Goal: Transaction & Acquisition: Purchase product/service

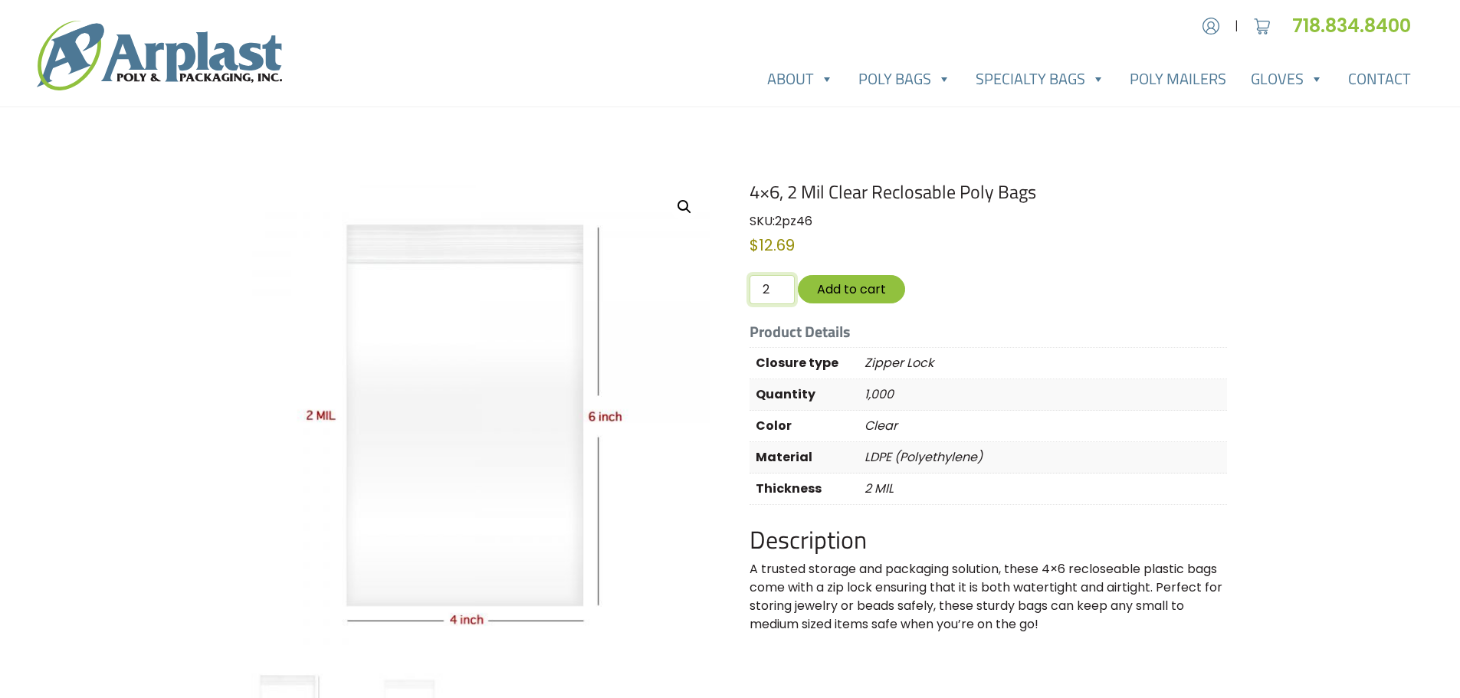
click at [777, 284] on input "2" at bounding box center [772, 289] width 44 height 29
type input "3"
click at [777, 284] on input "3" at bounding box center [772, 289] width 44 height 29
click at [839, 295] on button "Add to cart" at bounding box center [851, 289] width 107 height 28
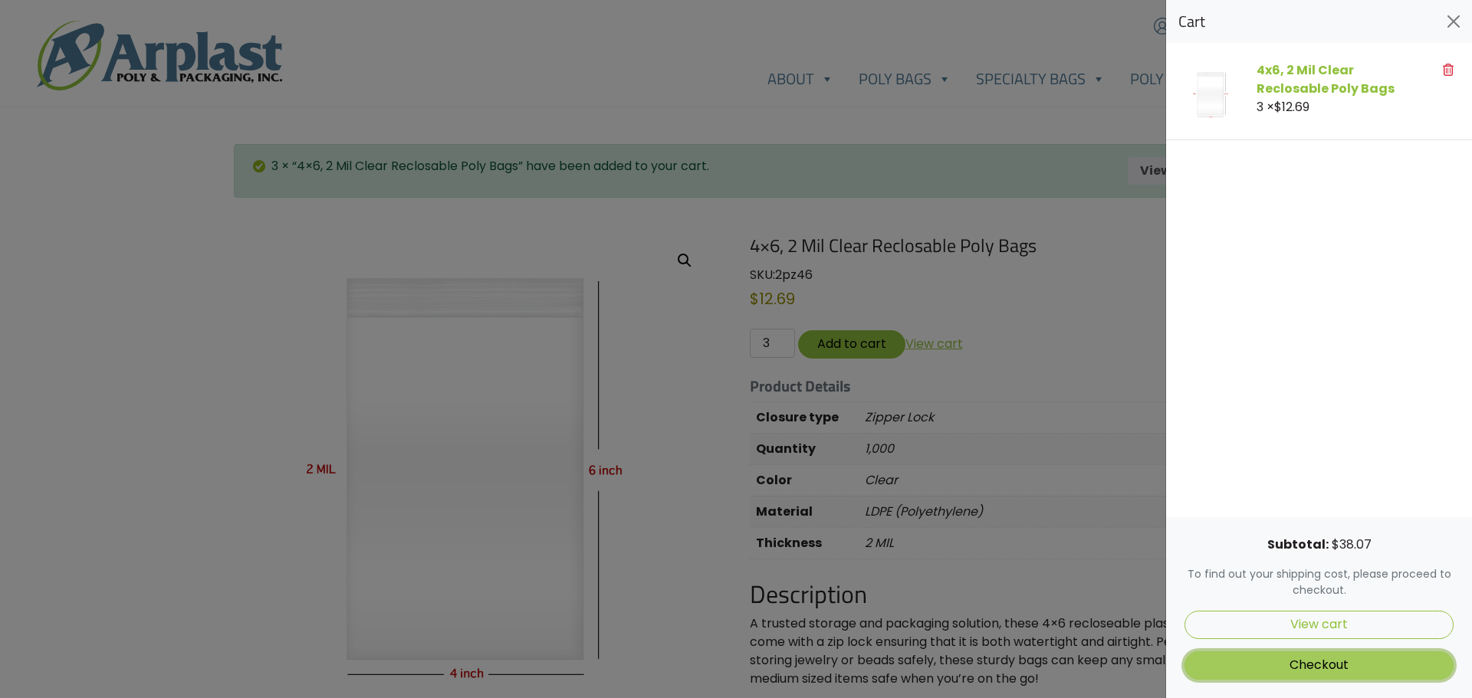
click at [1319, 662] on link "Checkout" at bounding box center [1318, 666] width 269 height 28
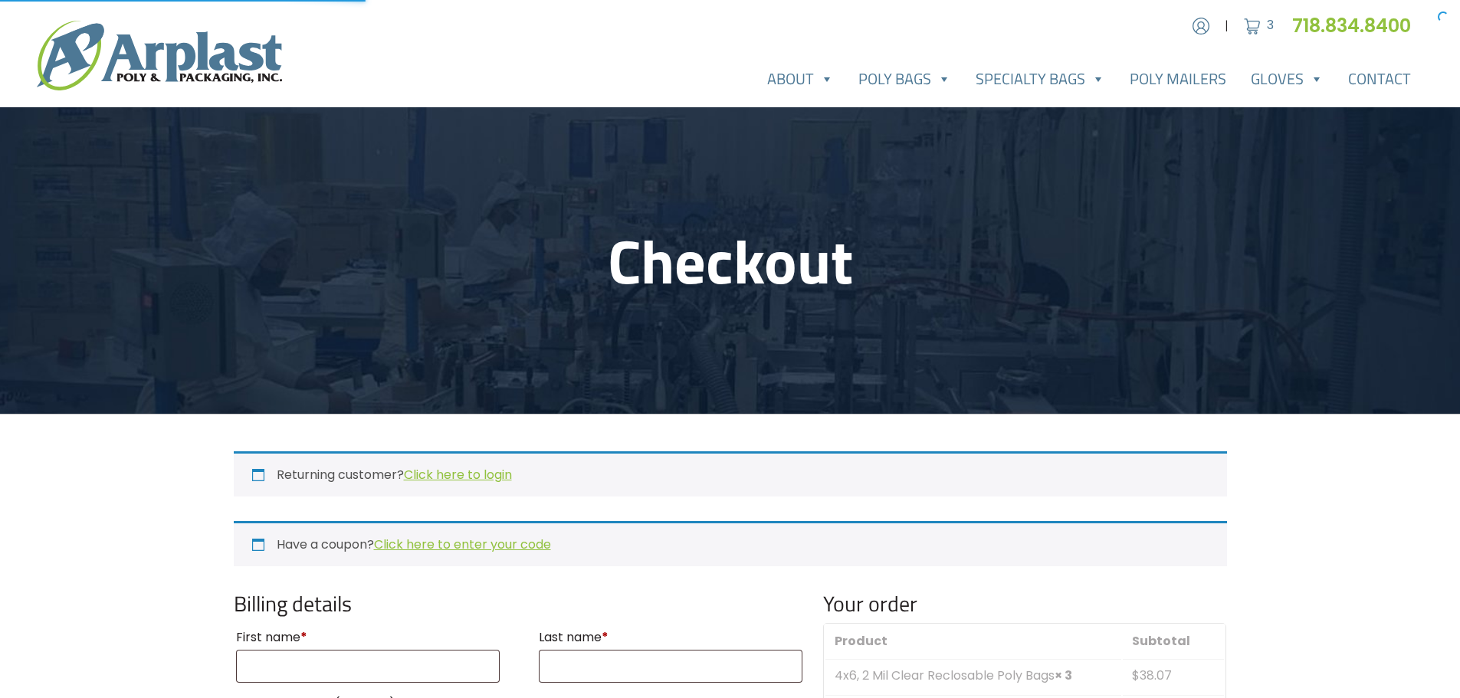
select select "NJ"
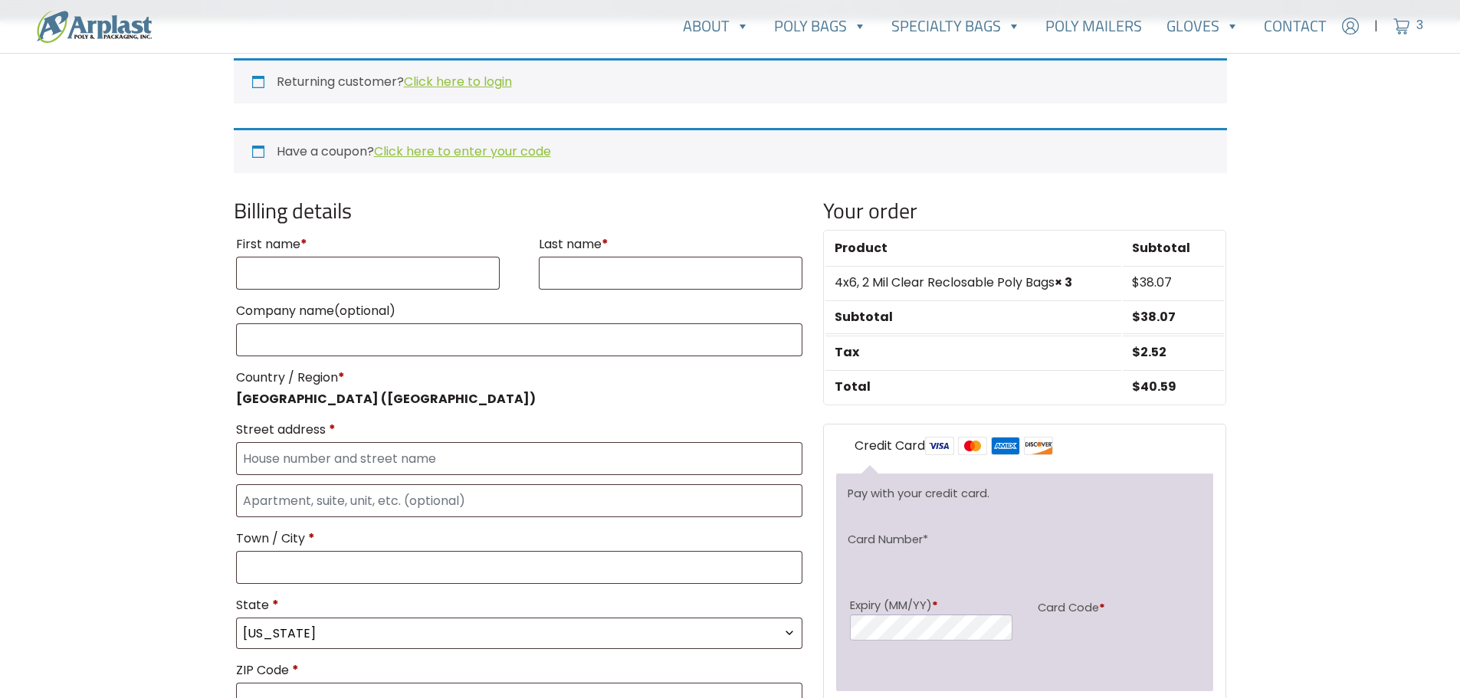
scroll to position [383, 0]
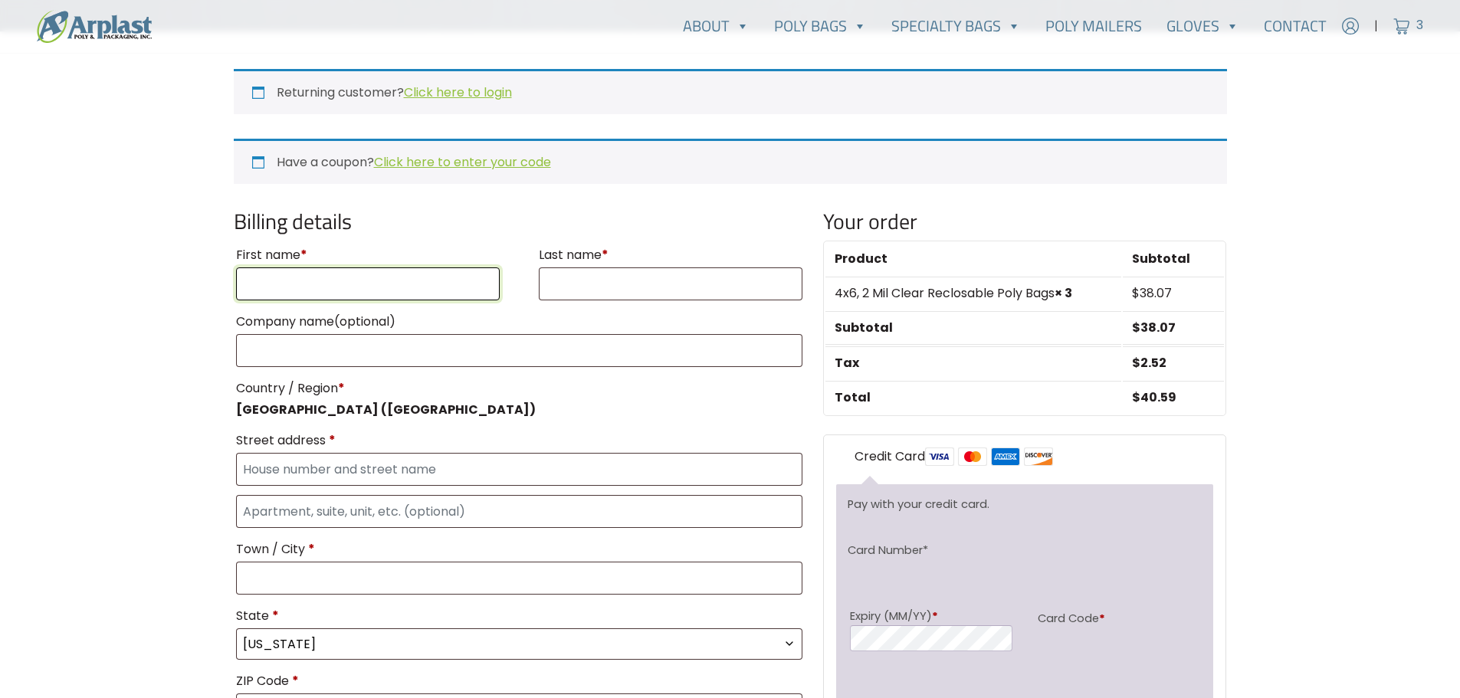
click at [398, 281] on input "First name *" at bounding box center [368, 284] width 264 height 33
type input "Drew"
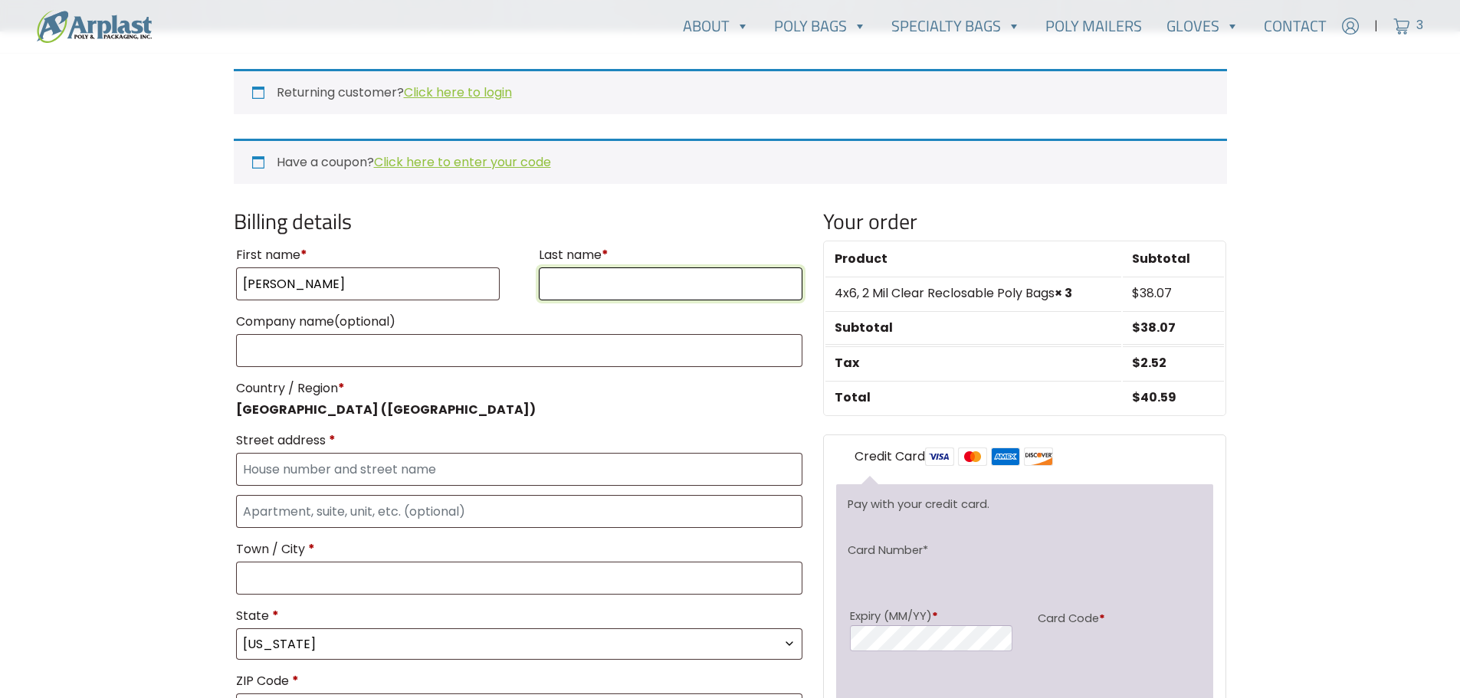
type input "Kirklin"
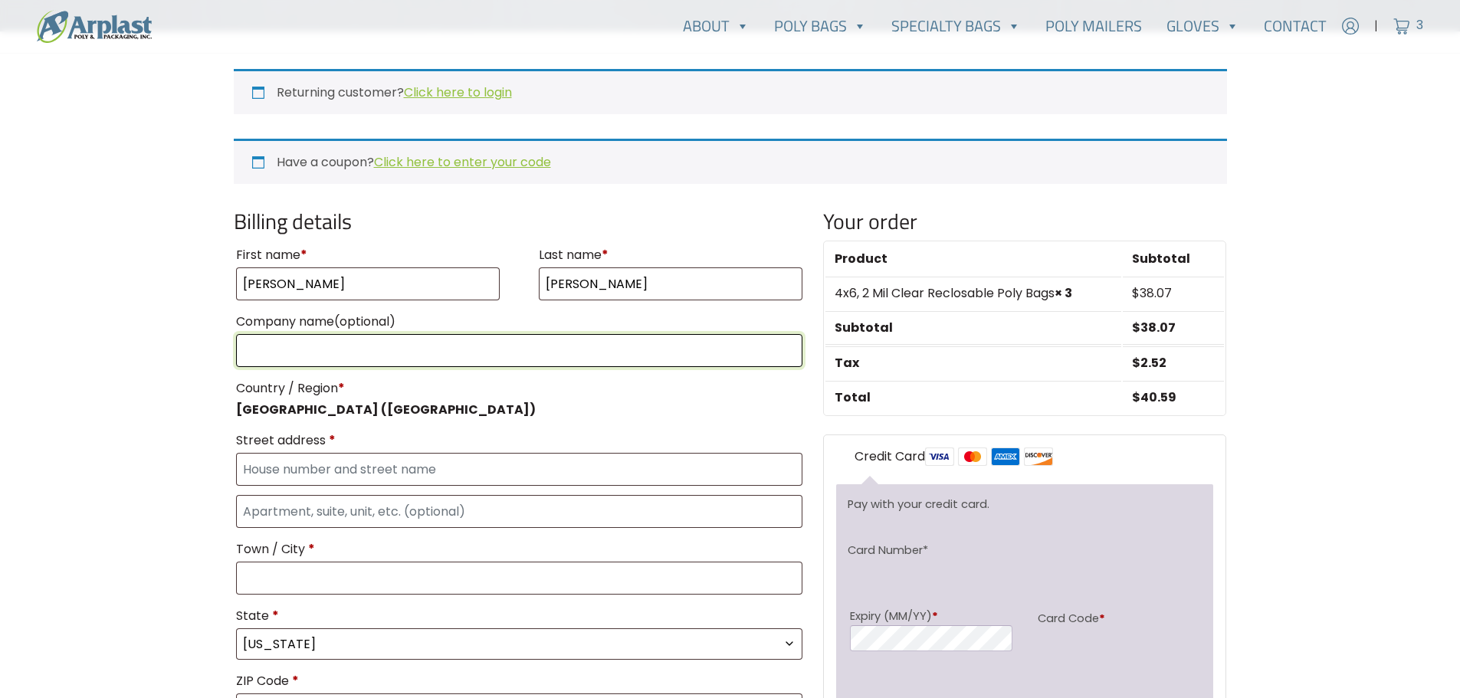
type input "005002159157"
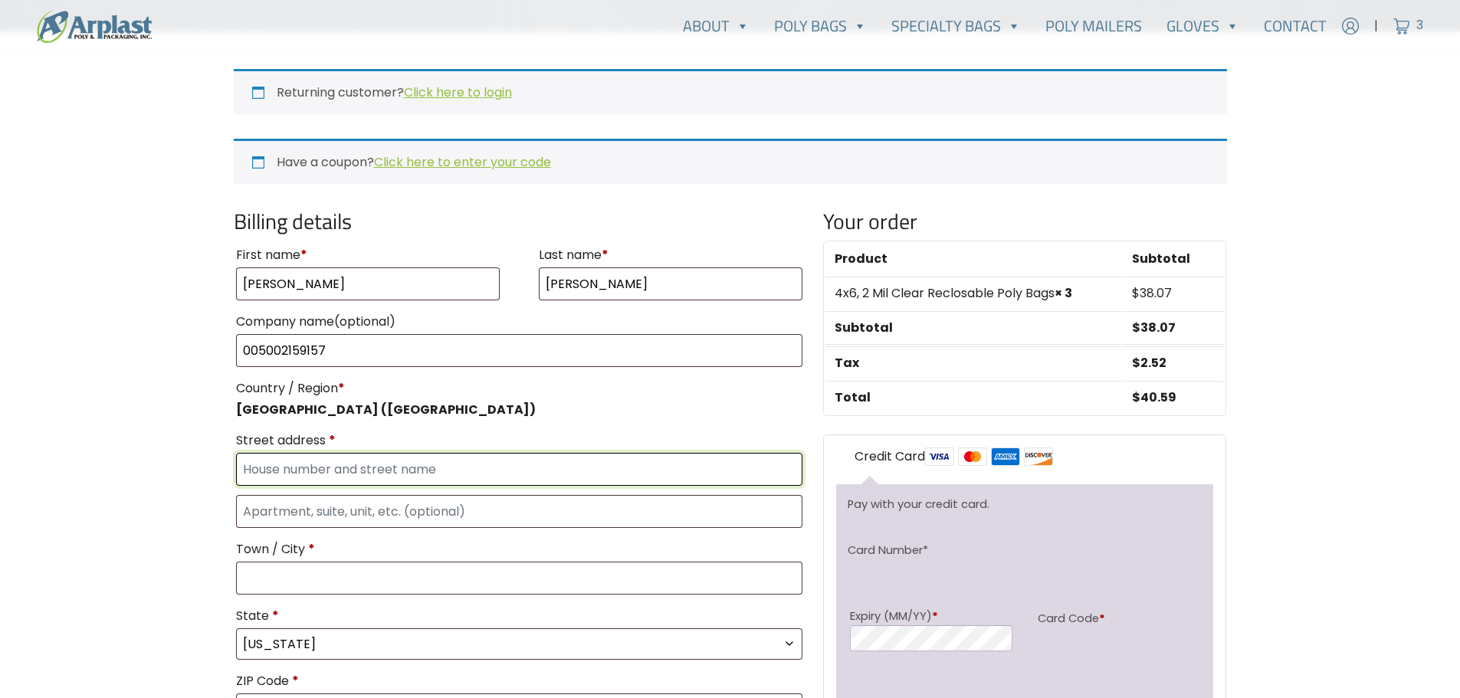
type input "220 DOMINION DR STE F"
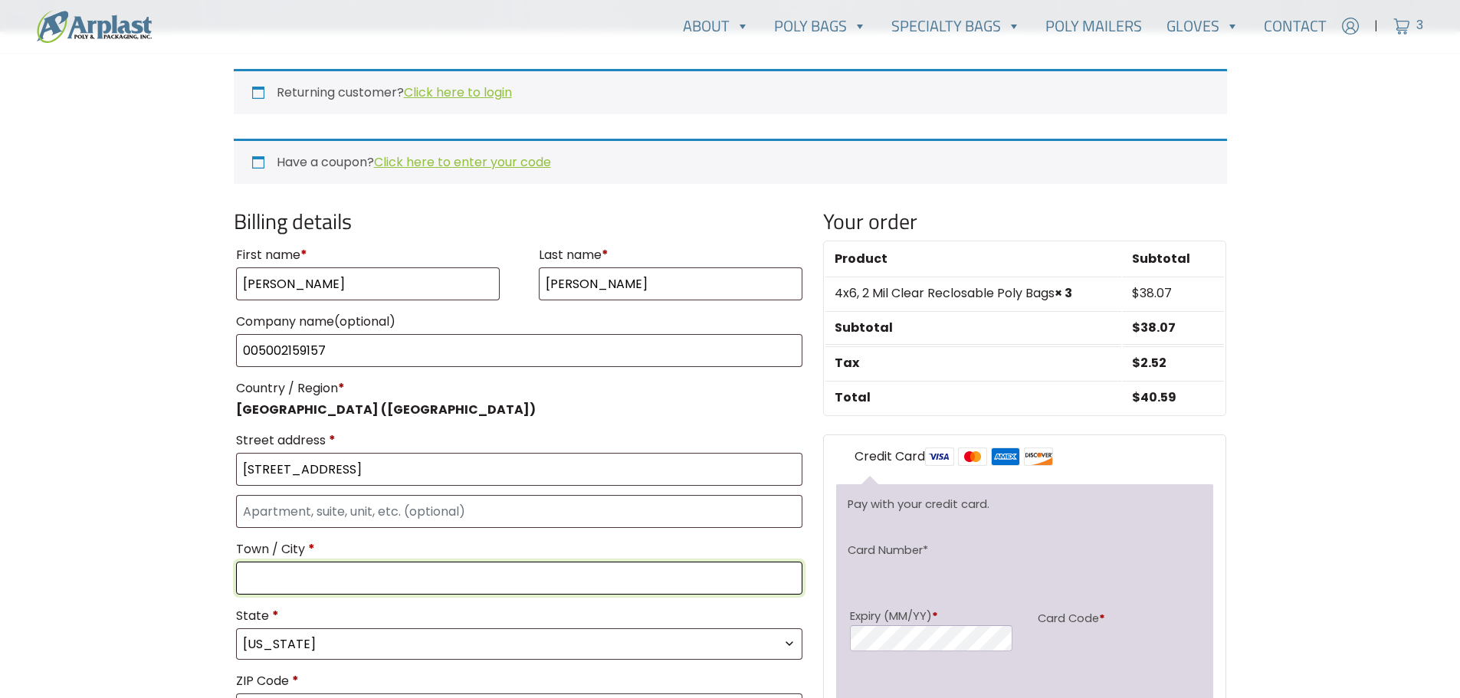
type input "Morrisville"
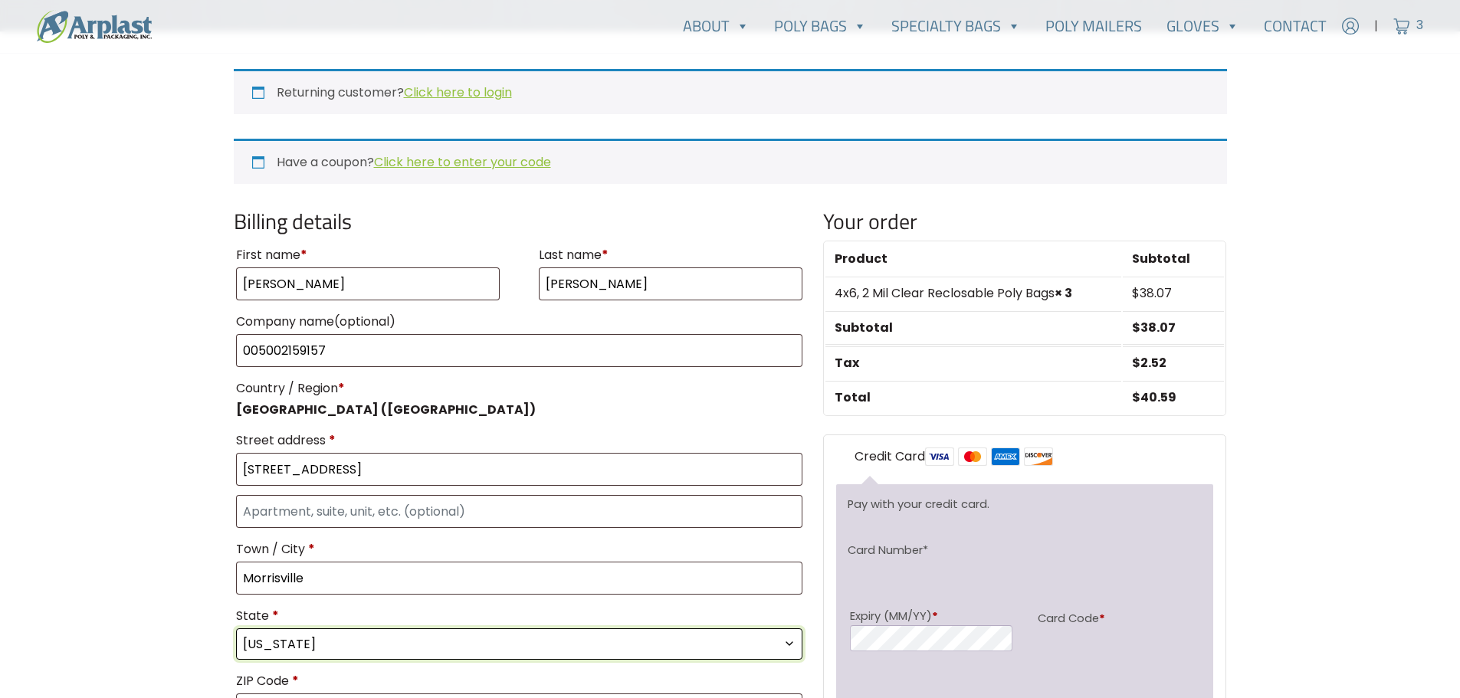
select select "NC"
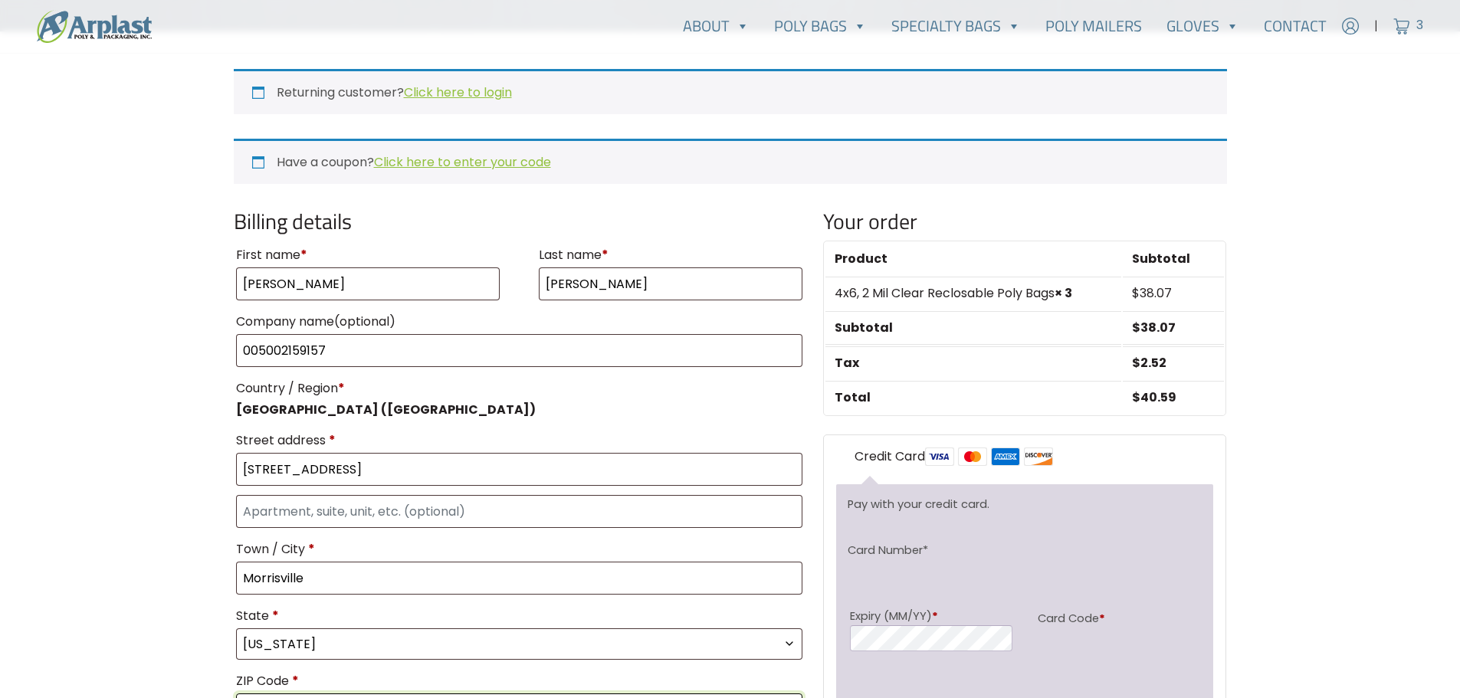
type input "27560"
type input "3019432112"
type input "drew@bullcityflavors.com"
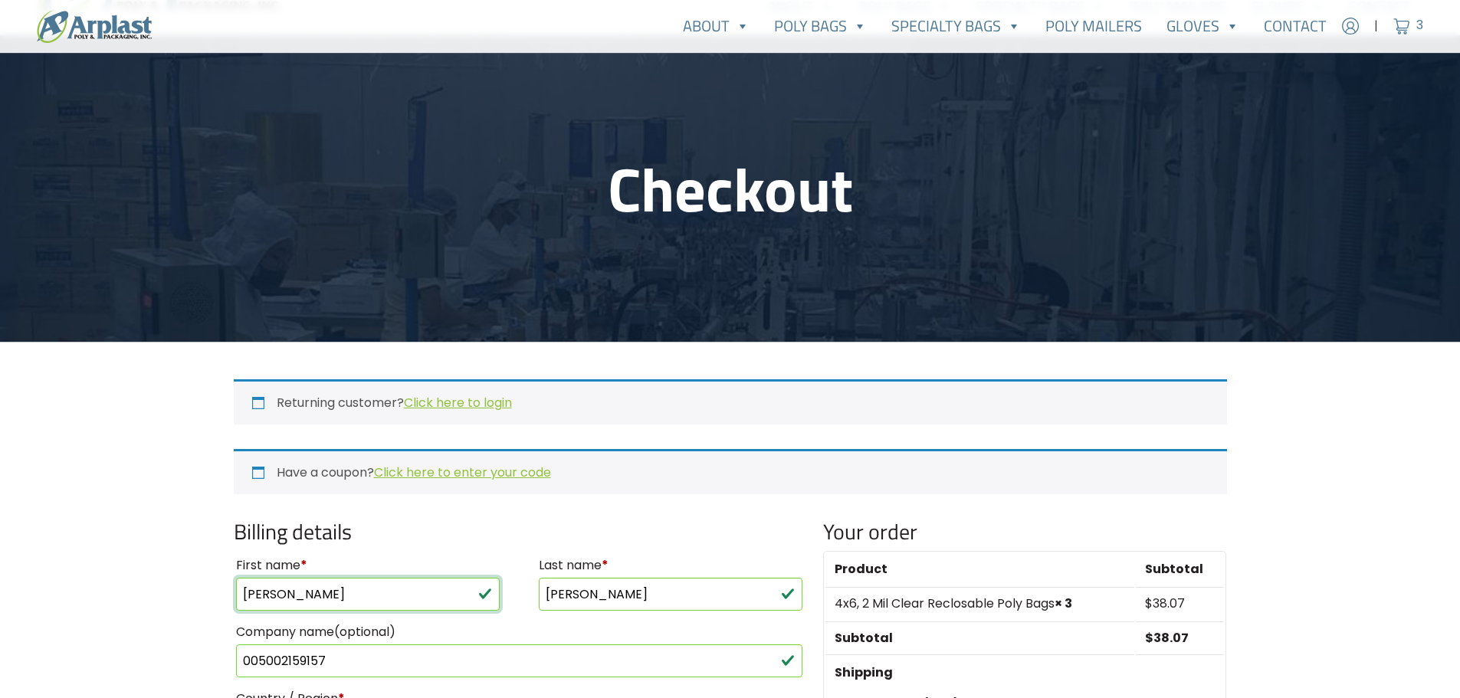
scroll to position [0, 0]
